Goal: Book appointment/travel/reservation

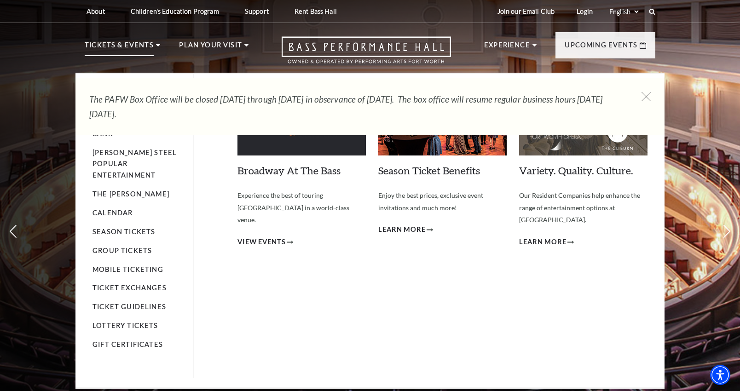
click at [157, 45] on use at bounding box center [158, 45] width 4 height 2
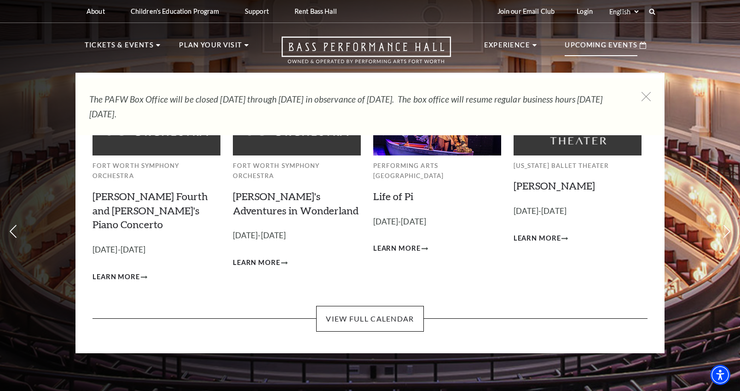
click at [599, 48] on p "Upcoming Events" at bounding box center [601, 48] width 73 height 17
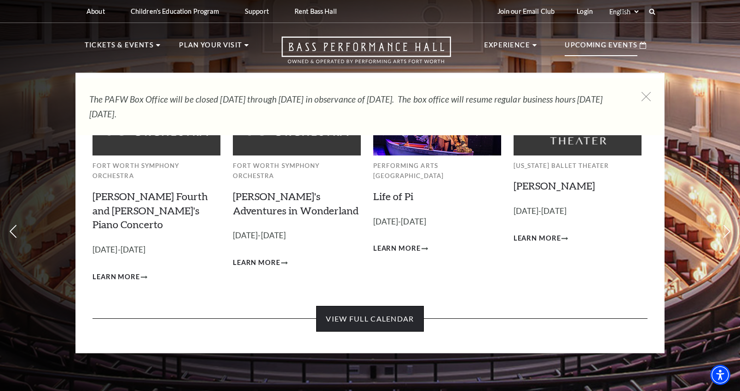
click at [404, 306] on link "View Full Calendar" at bounding box center [369, 319] width 107 height 26
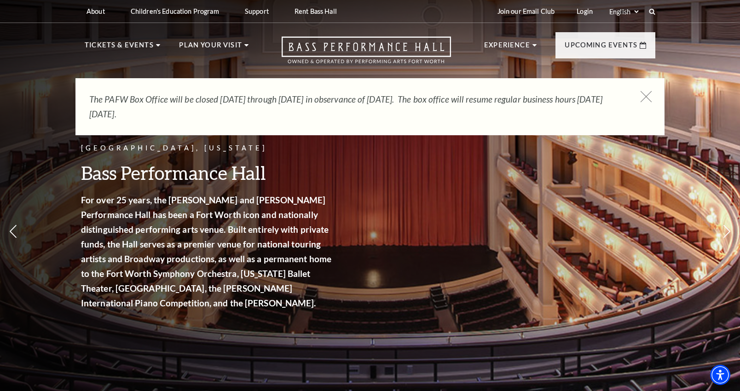
click at [650, 97] on icon at bounding box center [647, 97] width 12 height 12
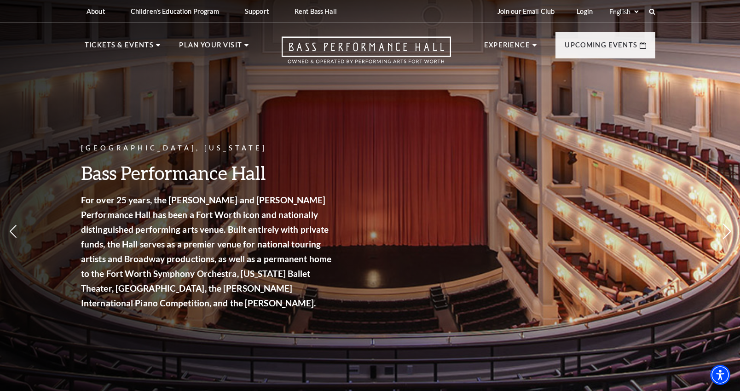
click at [725, 231] on icon at bounding box center [728, 232] width 10 height 16
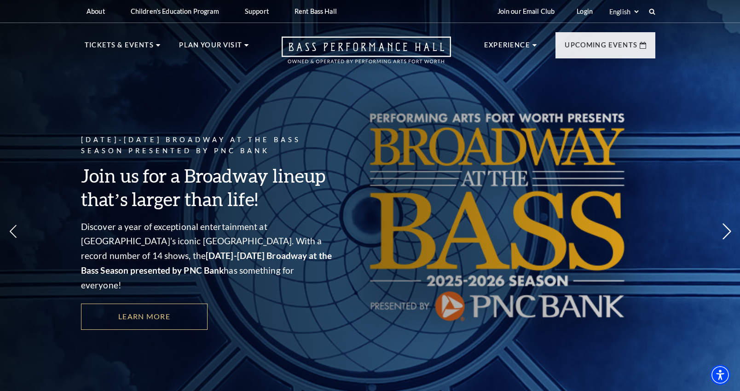
click at [725, 231] on icon at bounding box center [728, 232] width 10 height 16
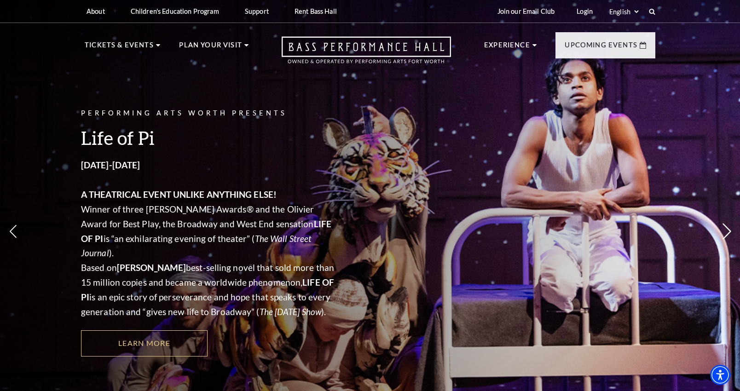
click at [725, 230] on icon at bounding box center [728, 232] width 10 height 16
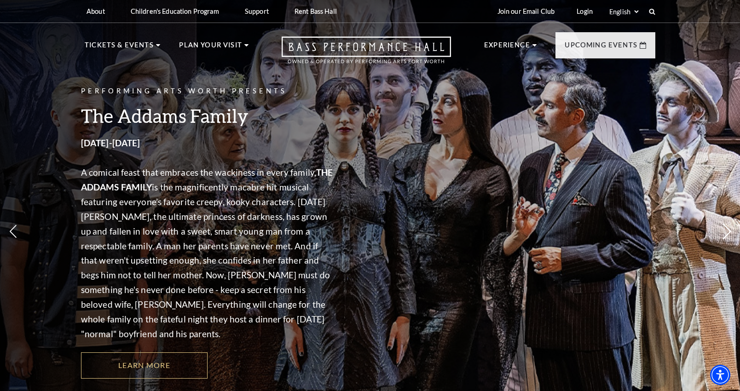
click at [725, 230] on icon at bounding box center [728, 232] width 10 height 16
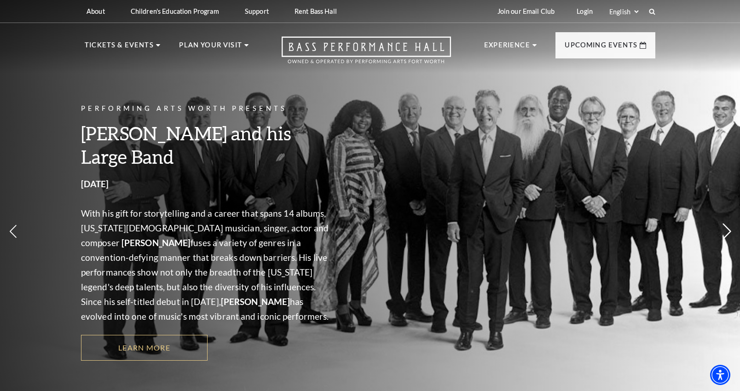
click at [725, 230] on icon at bounding box center [728, 232] width 10 height 16
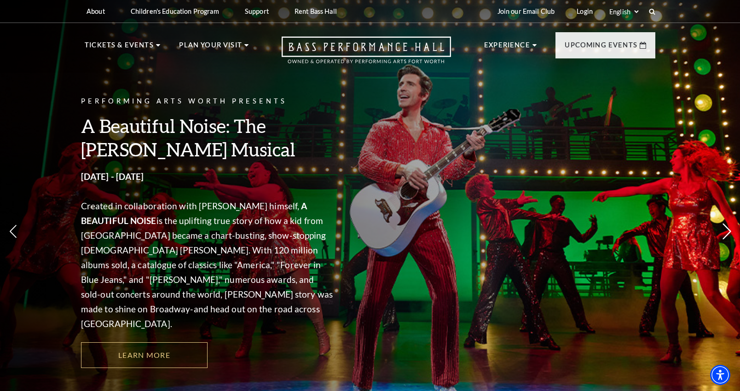
click at [725, 230] on icon at bounding box center [728, 232] width 10 height 16
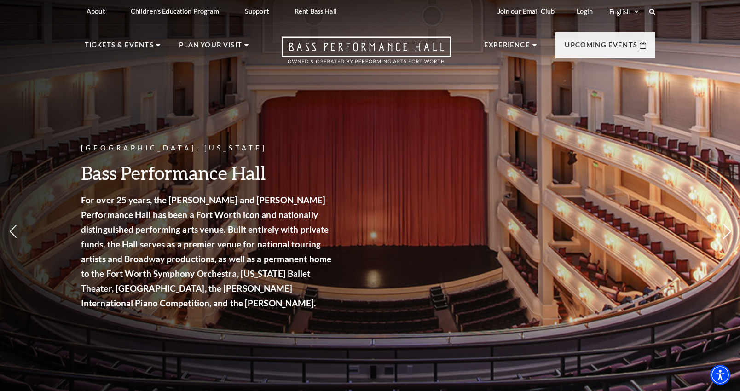
click at [725, 230] on icon at bounding box center [728, 232] width 10 height 16
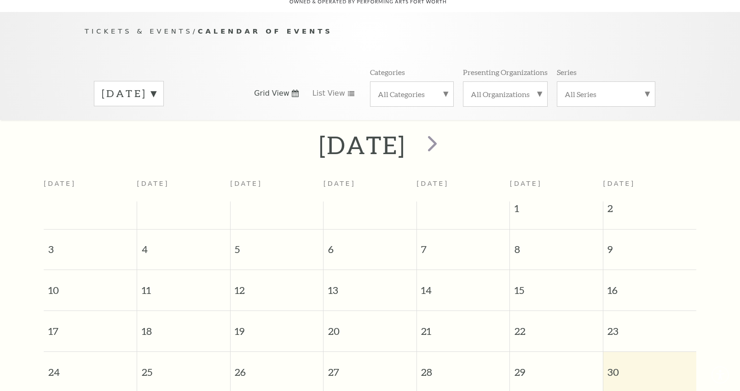
scroll to position [81, 0]
click at [446, 140] on span "next" at bounding box center [433, 143] width 26 height 26
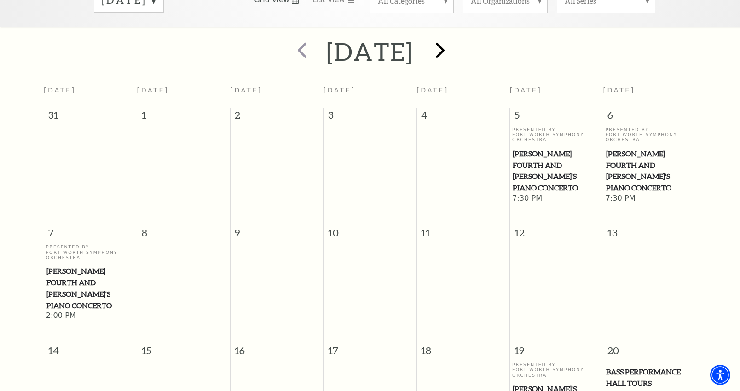
scroll to position [175, 0]
click at [438, 244] on td at bounding box center [463, 282] width 93 height 77
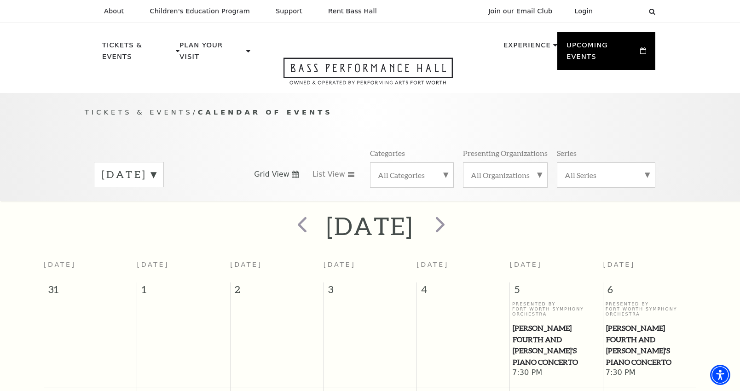
scroll to position [0, 0]
